Goal: Find specific page/section: Find specific page/section

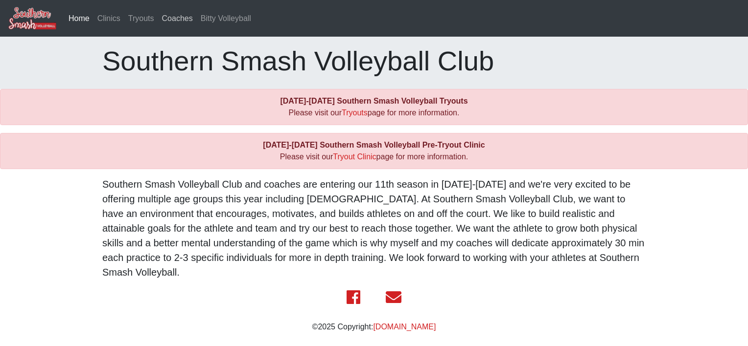
click at [171, 11] on link "Coaches" at bounding box center [177, 19] width 39 height 20
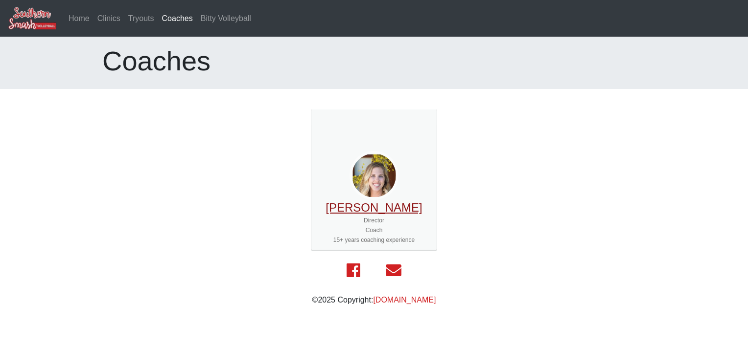
click at [397, 208] on link "Natalie Barca" at bounding box center [373, 207] width 96 height 13
